Goal: Task Accomplishment & Management: Manage account settings

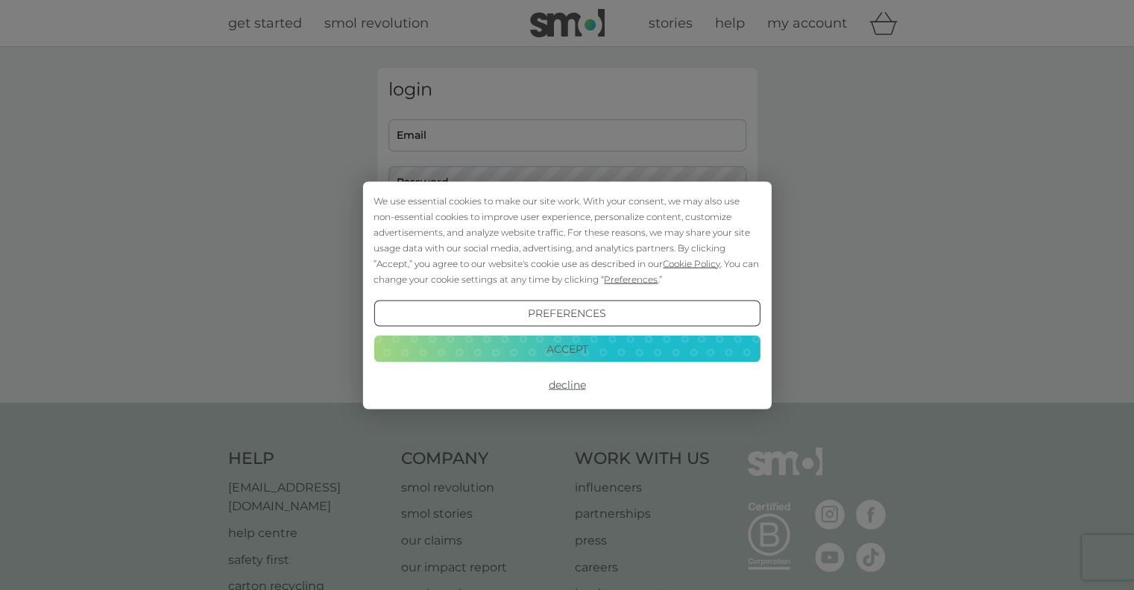
type input "[EMAIL_ADDRESS][PERSON_NAME][DOMAIN_NAME]"
click at [572, 338] on button "Accept" at bounding box center [566, 348] width 386 height 27
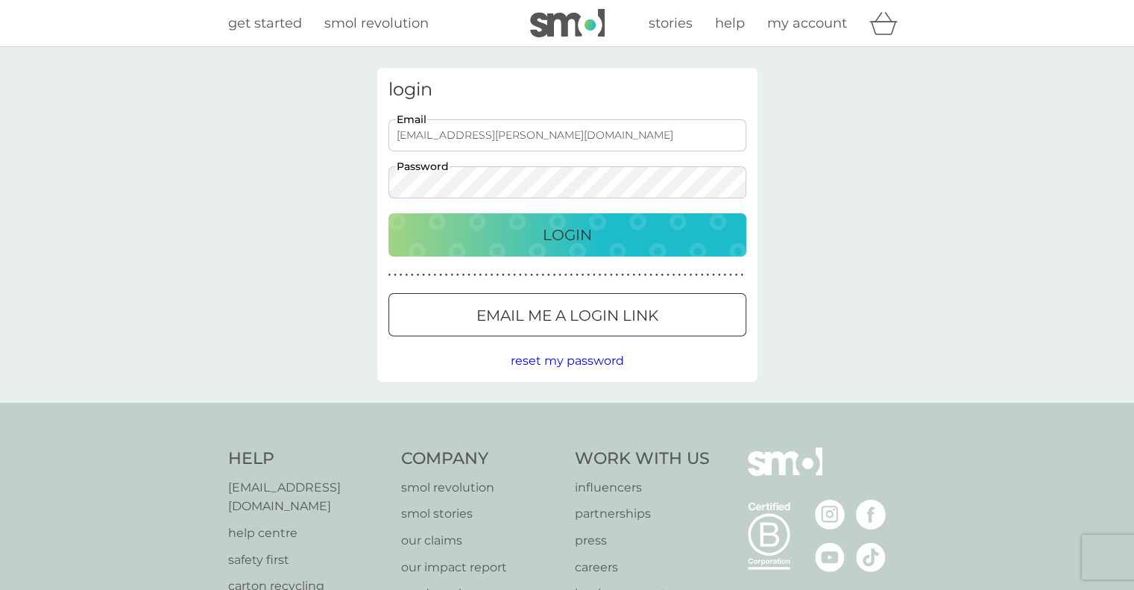
click at [493, 236] on div "Login" at bounding box center [567, 235] width 328 height 24
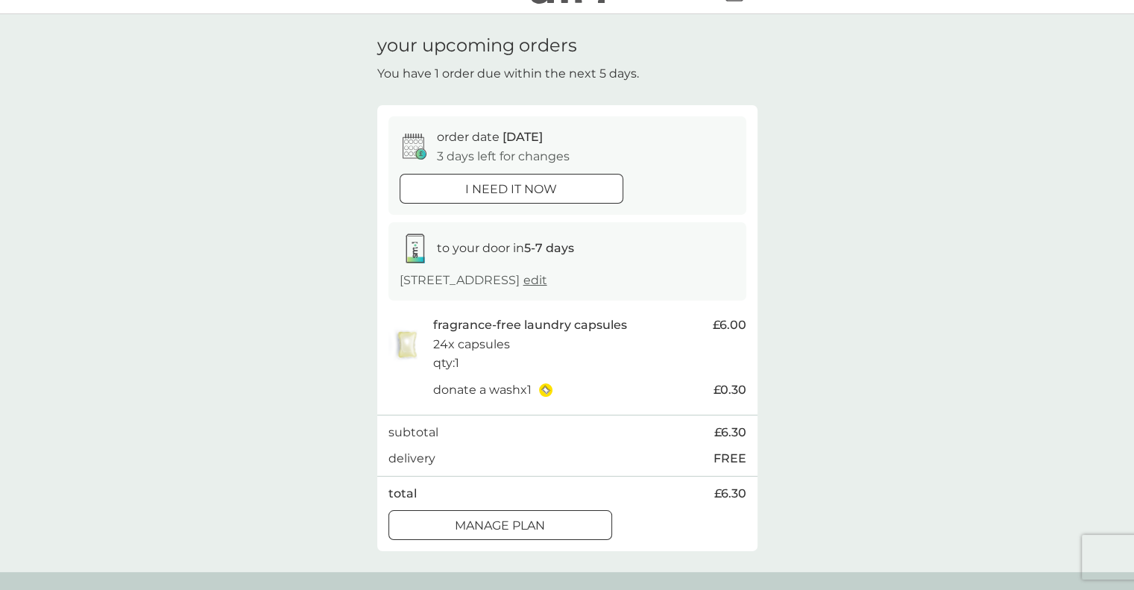
scroll to position [34, 0]
click at [519, 525] on div at bounding box center [500, 524] width 54 height 16
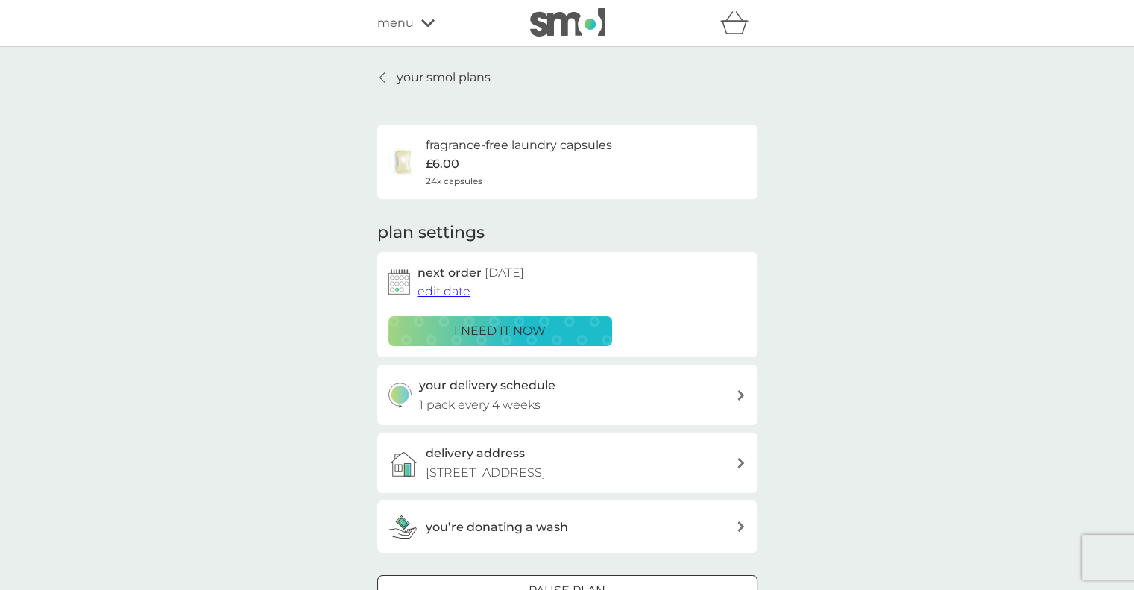
click at [445, 288] on span "edit date" at bounding box center [443, 291] width 53 height 14
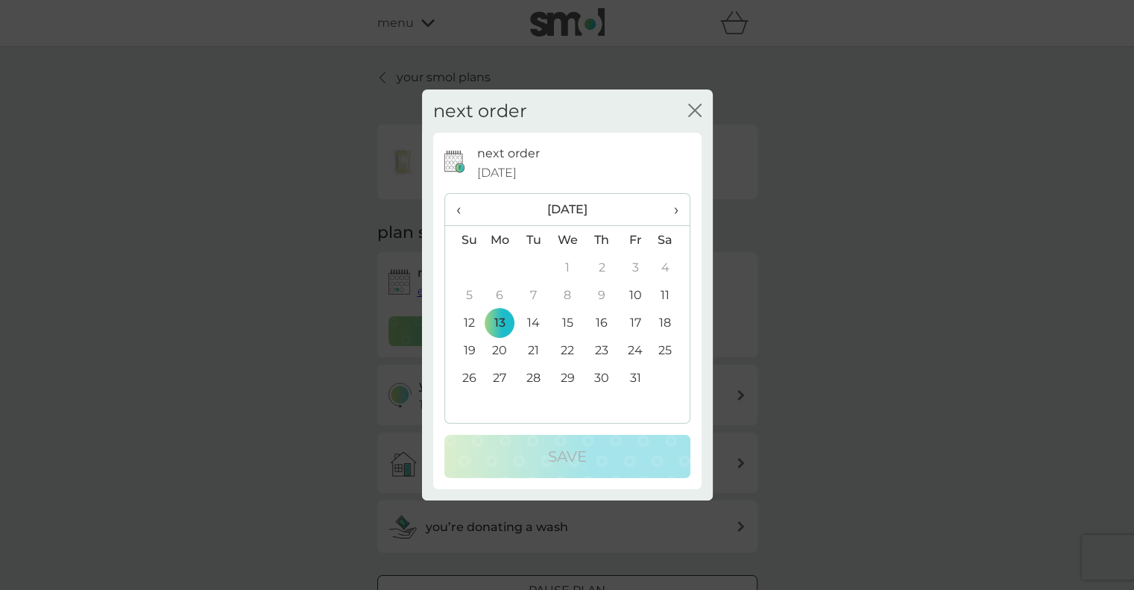
click at [675, 214] on span "›" at bounding box center [670, 209] width 15 height 31
click at [671, 206] on span "›" at bounding box center [670, 209] width 15 height 31
click at [495, 261] on td "1" at bounding box center [500, 267] width 34 height 28
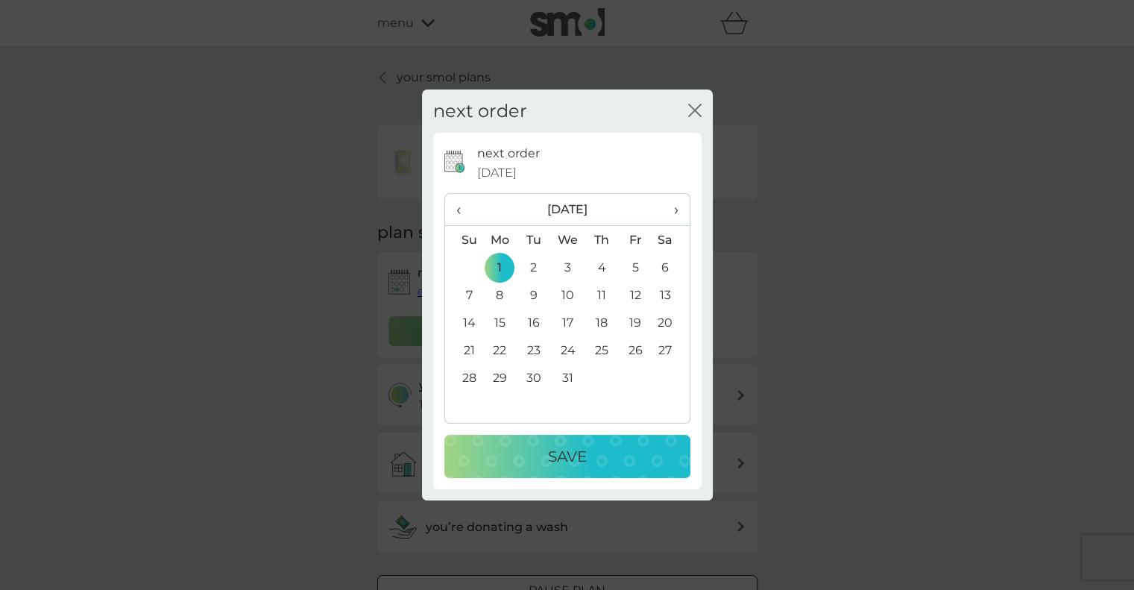
click at [553, 454] on p "Save" at bounding box center [567, 456] width 39 height 24
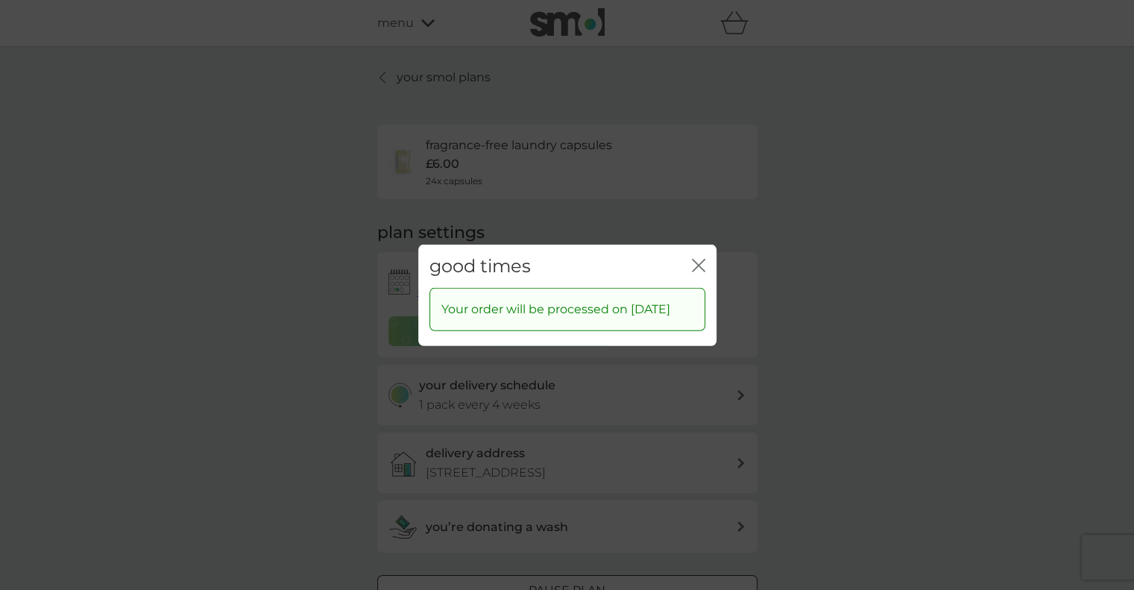
click at [697, 259] on icon "close" at bounding box center [695, 265] width 6 height 12
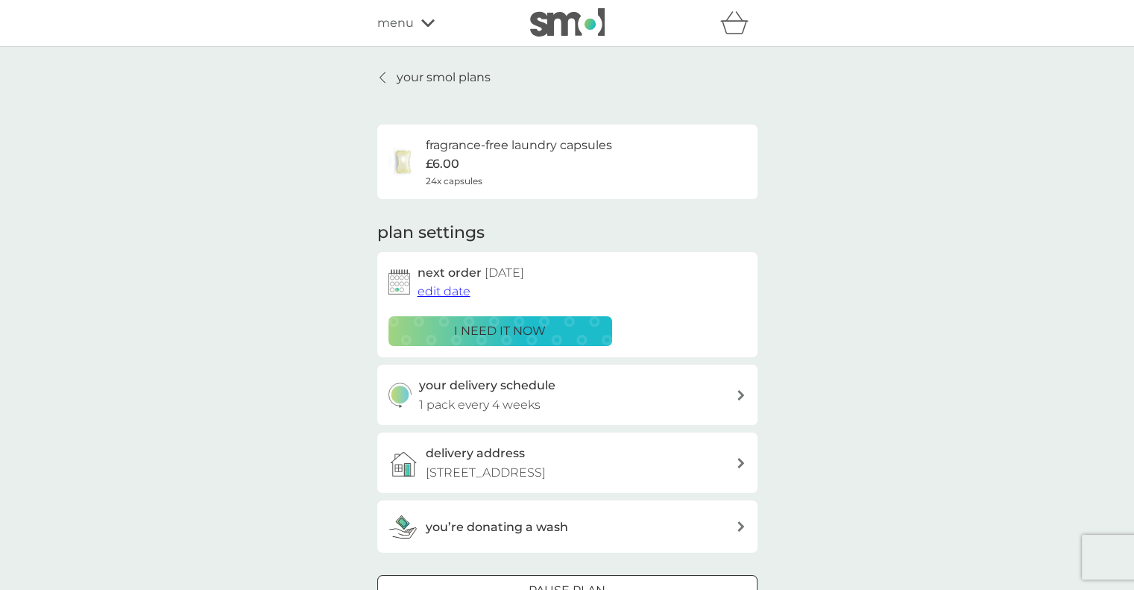
click at [592, 401] on div "your delivery schedule 1 pack every 4 weeks" at bounding box center [577, 395] width 317 height 38
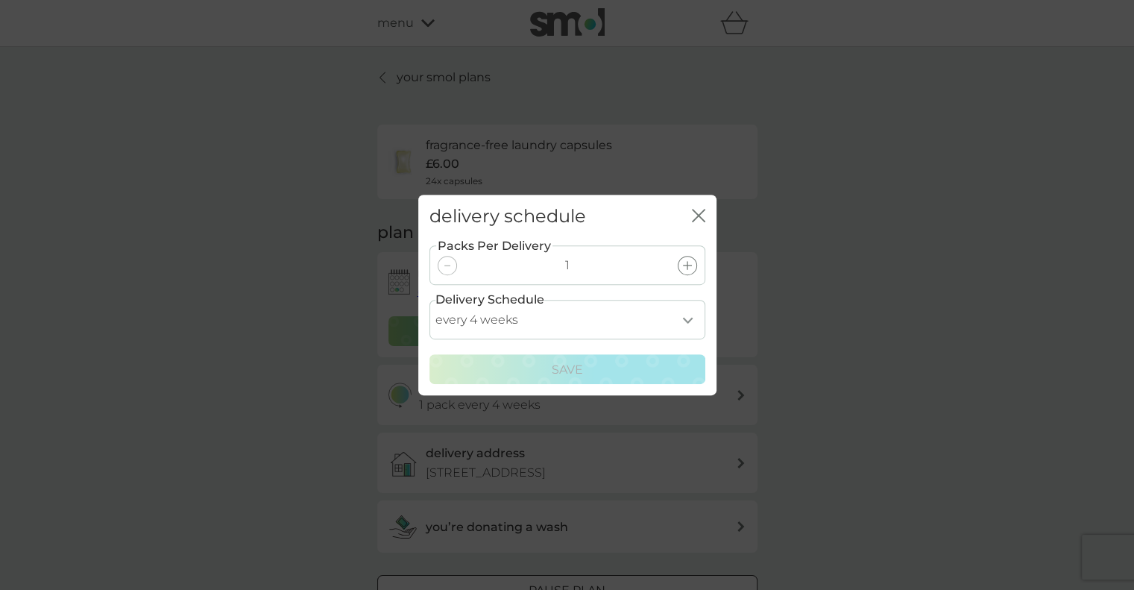
click at [594, 334] on select "every 1 week every 2 weeks every 3 weeks every 4 weeks every 5 weeks every 6 we…" at bounding box center [567, 319] width 276 height 39
select select "84"
click at [429, 300] on select "every 1 week every 2 weeks every 3 weeks every 4 weeks every 5 weeks every 6 we…" at bounding box center [567, 319] width 276 height 39
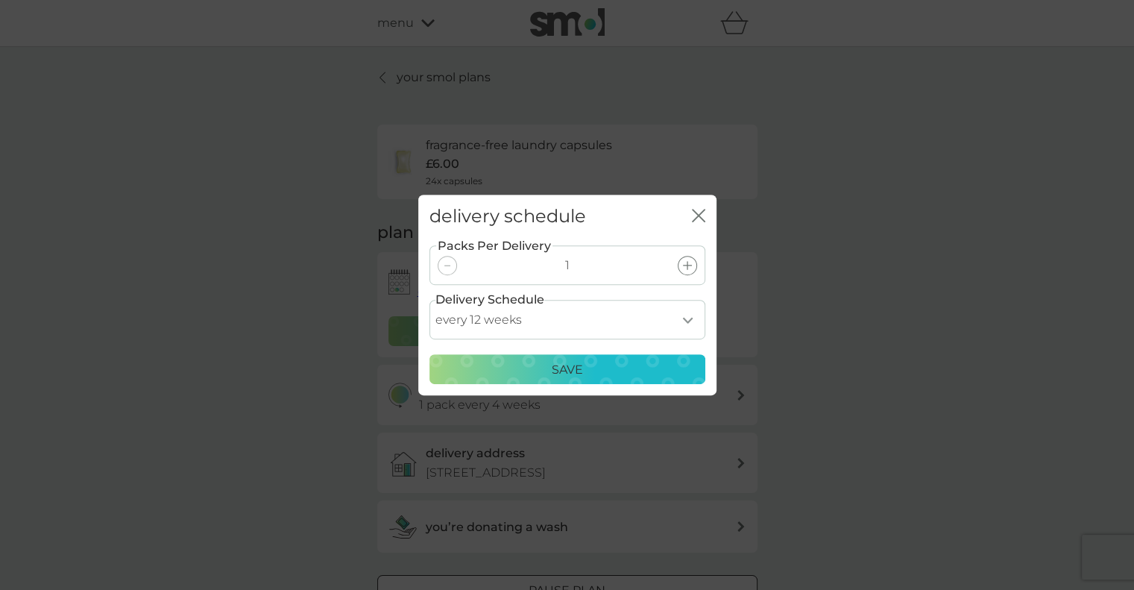
click at [572, 364] on p "Save" at bounding box center [567, 369] width 31 height 19
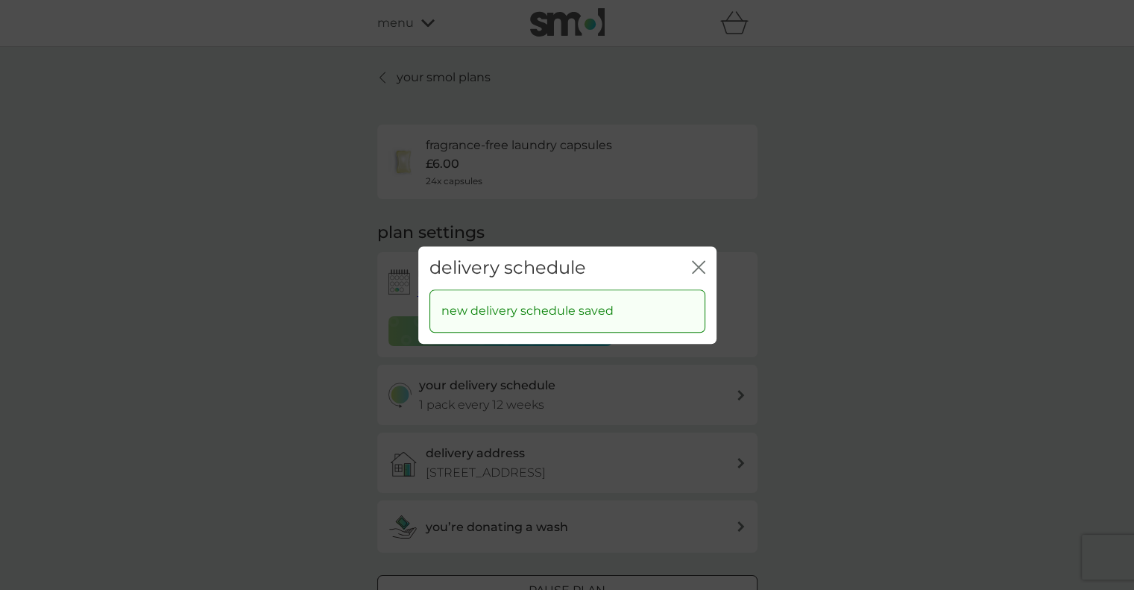
click at [698, 264] on icon "close" at bounding box center [698, 266] width 13 height 13
